Goal: Find contact information: Find contact information

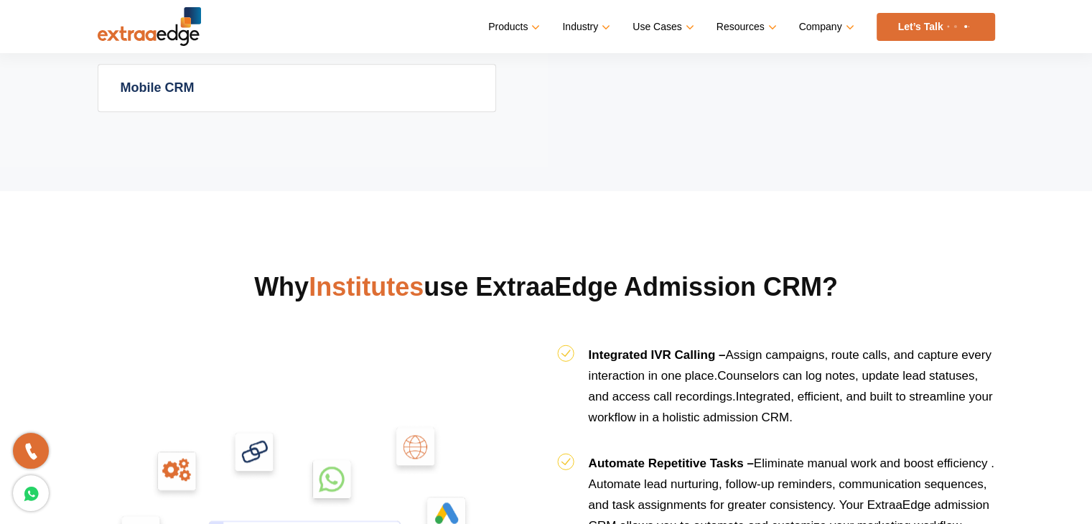
scroll to position [1651, 0]
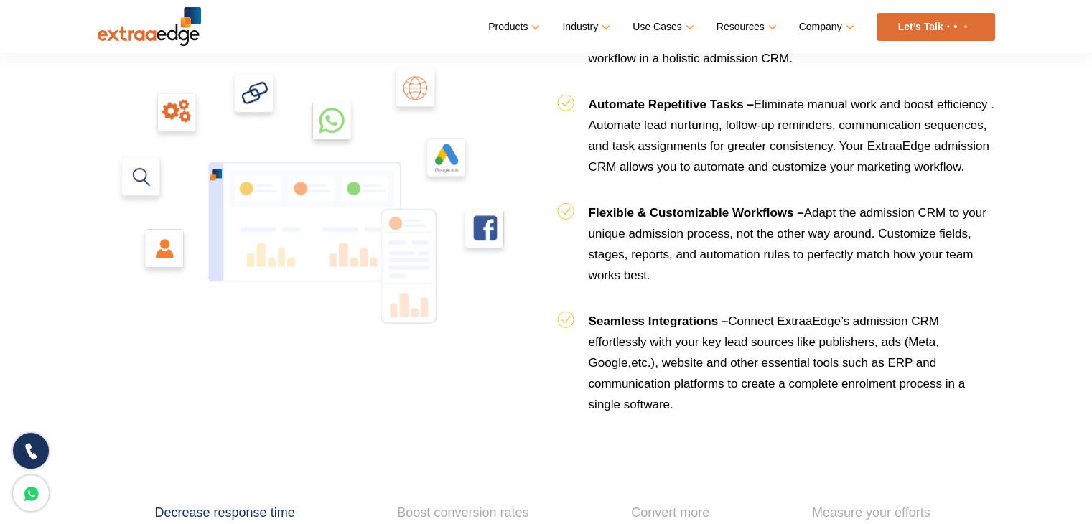
click at [28, 447] on icon at bounding box center [31, 451] width 17 height 21
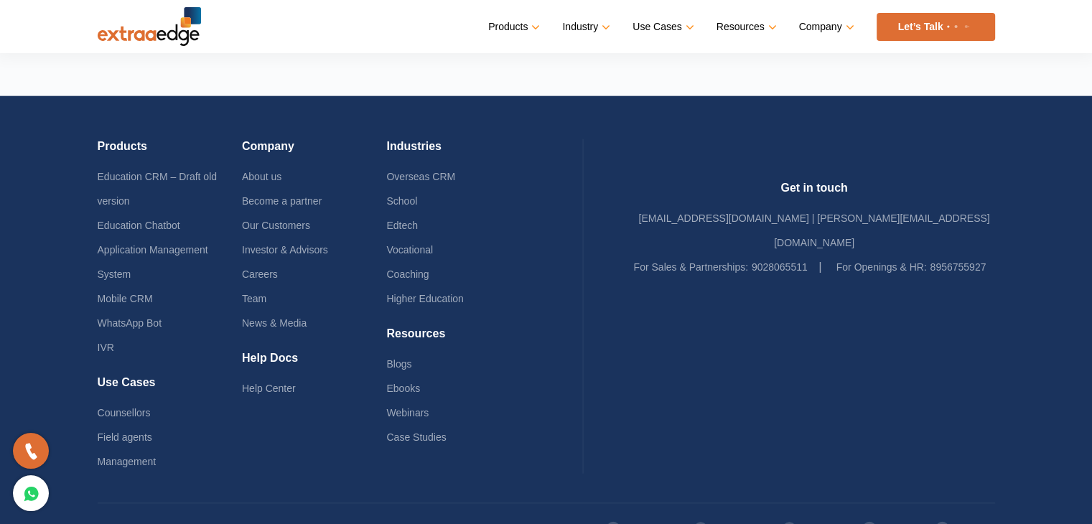
scroll to position [3462, 0]
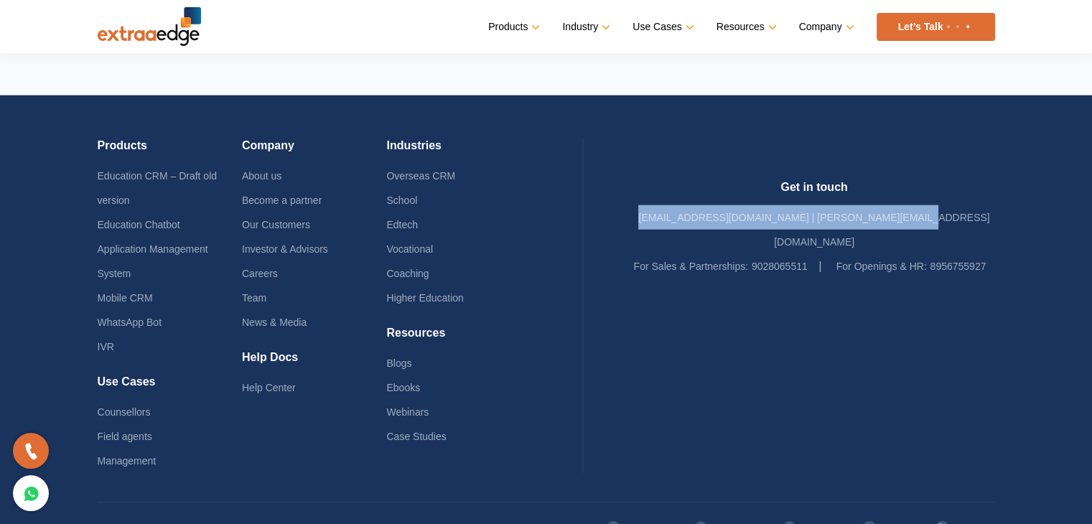
drag, startPoint x: 702, startPoint y: 199, endPoint x: 963, endPoint y: 199, distance: 261.2
click at [963, 199] on div "Get in touch [EMAIL_ADDRESS][DOMAIN_NAME] | [PERSON_NAME][EMAIL_ADDRESS][DOMAIN…" at bounding box center [814, 229] width 361 height 98
copy link "[EMAIL_ADDRESS][DOMAIN_NAME] | [PERSON_NAME][EMAIL_ADDRESS][DOMAIN_NAME]"
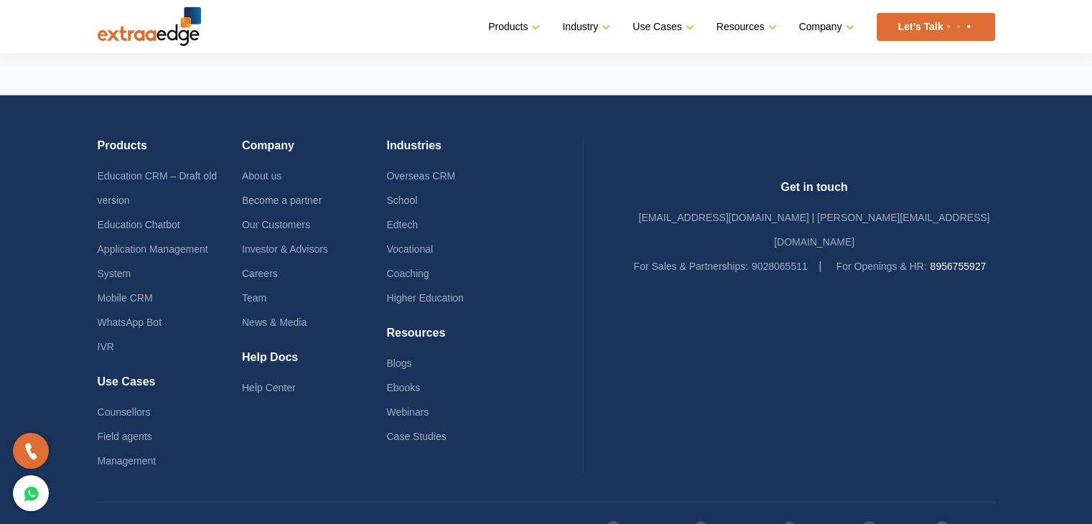
drag, startPoint x: 967, startPoint y: 294, endPoint x: 901, endPoint y: 246, distance: 80.7
click at [915, 294] on div "Get in touch [EMAIL_ADDRESS][DOMAIN_NAME] | [PERSON_NAME][EMAIL_ADDRESS][DOMAIN…" at bounding box center [814, 305] width 361 height 251
drag, startPoint x: 887, startPoint y: 248, endPoint x: 958, endPoint y: 250, distance: 71.1
click at [958, 254] on li "For Openings & HR: 8956755927" at bounding box center [911, 266] width 150 height 24
copy link "8956755927"
